Goal: Information Seeking & Learning: Learn about a topic

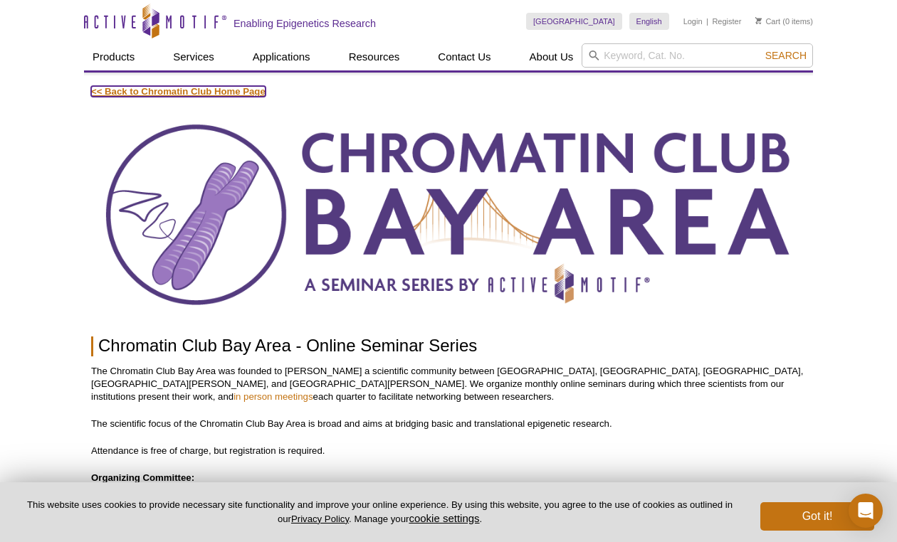
click at [190, 92] on link "<< Back to Chromatin Club Home Page" at bounding box center [178, 91] width 174 height 11
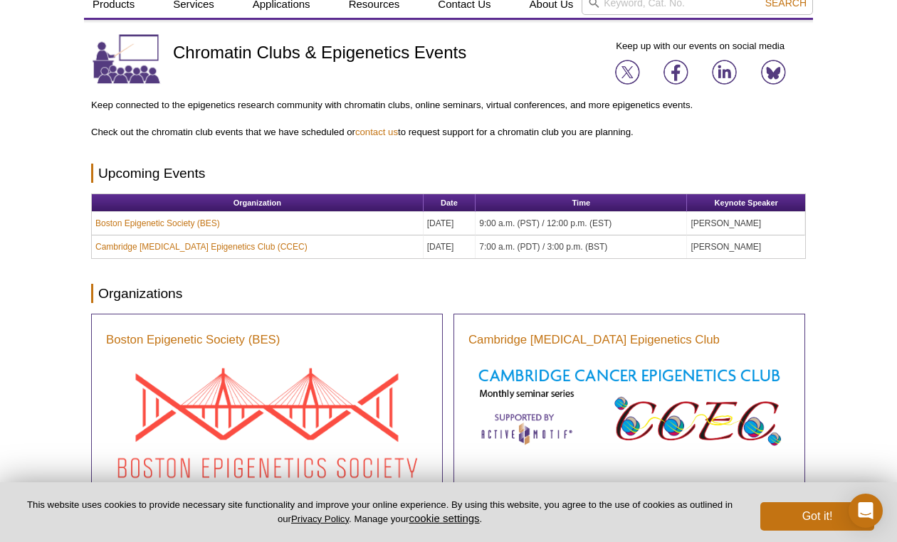
scroll to position [132, 0]
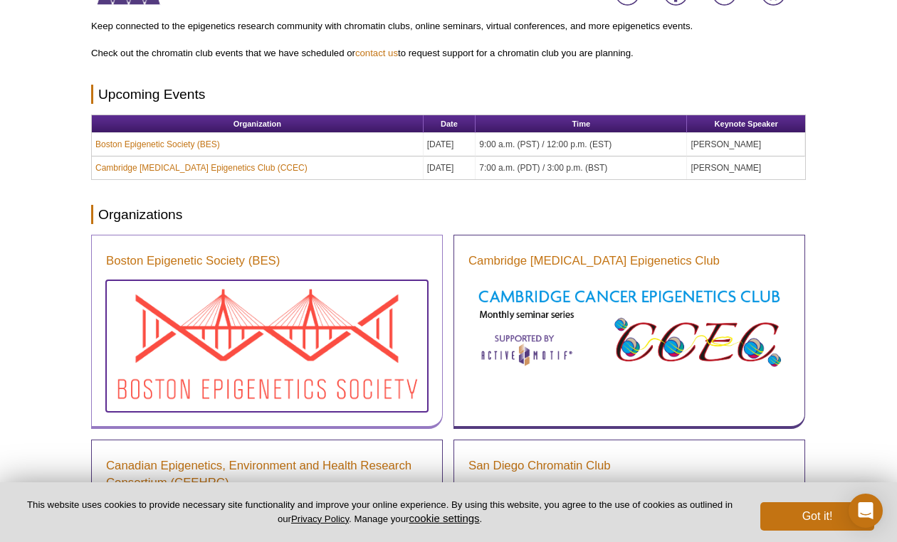
click at [345, 330] on img at bounding box center [267, 344] width 322 height 128
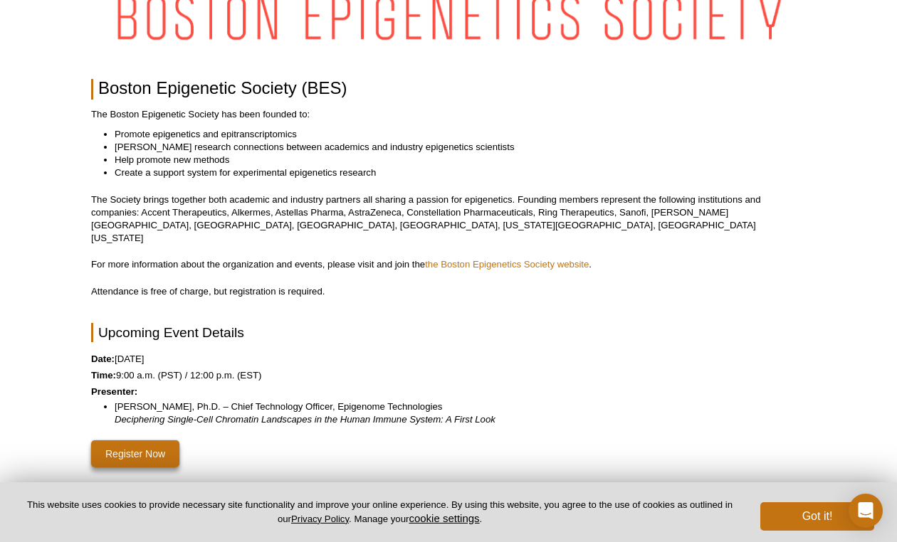
scroll to position [384, 0]
